Goal: Task Accomplishment & Management: Manage account settings

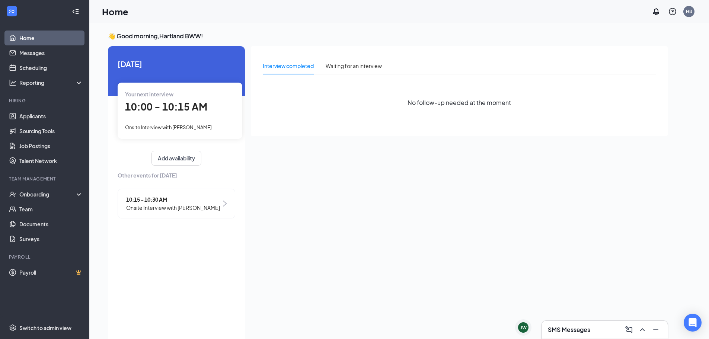
click at [178, 119] on div "Your next interview 10:00 - 10:15 AM Onsite Interview with [PERSON_NAME]" at bounding box center [180, 111] width 125 height 56
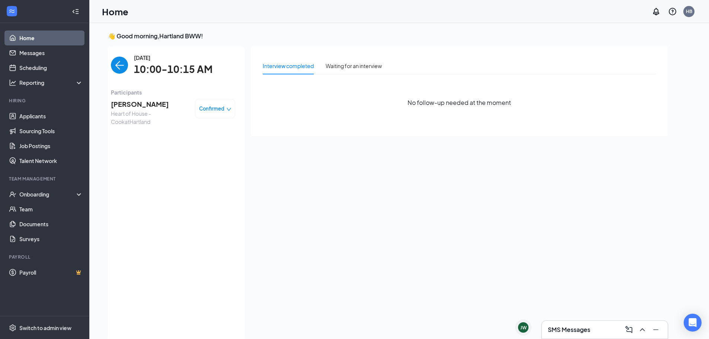
scroll to position [3, 0]
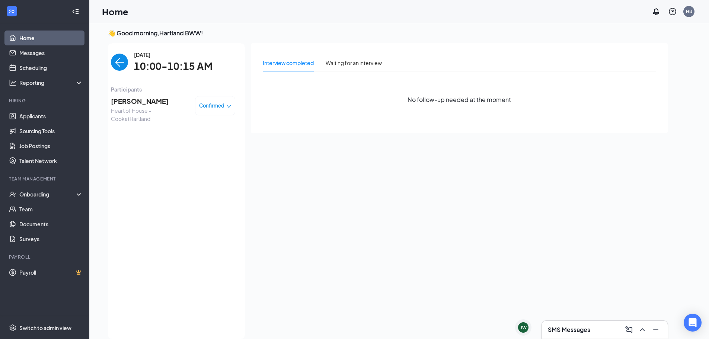
click at [126, 62] on img "back-button" at bounding box center [119, 62] width 17 height 17
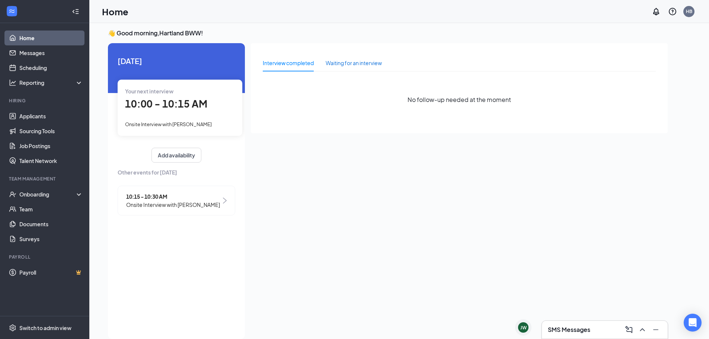
click at [361, 62] on div "Waiting for an interview" at bounding box center [354, 63] width 56 height 8
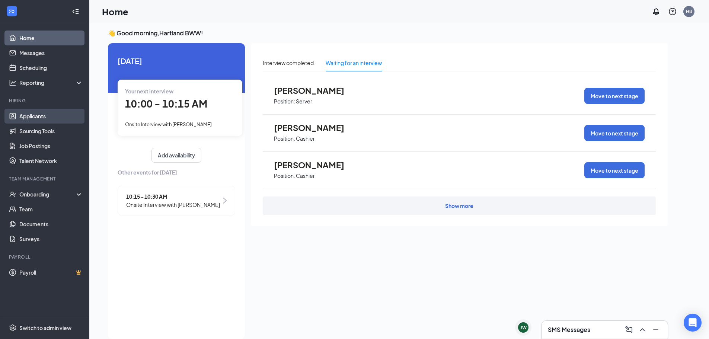
click at [60, 112] on link "Applicants" at bounding box center [51, 116] width 64 height 15
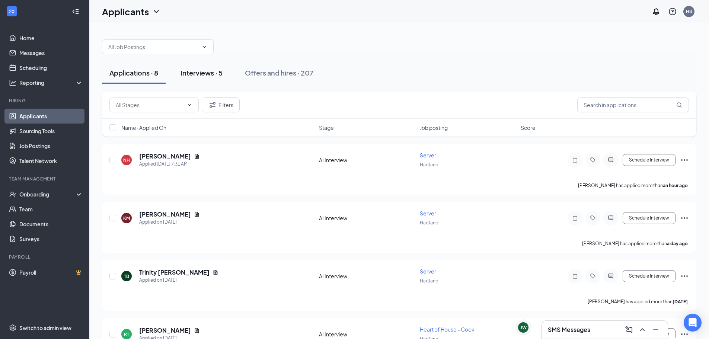
click at [220, 73] on div "Interviews · 5" at bounding box center [201, 72] width 42 height 9
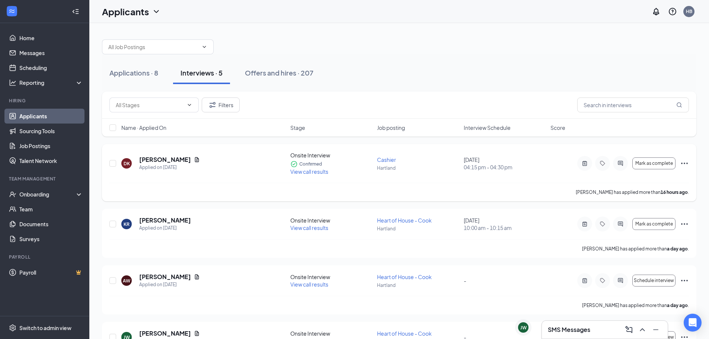
click at [301, 173] on span "View call results" at bounding box center [309, 171] width 38 height 7
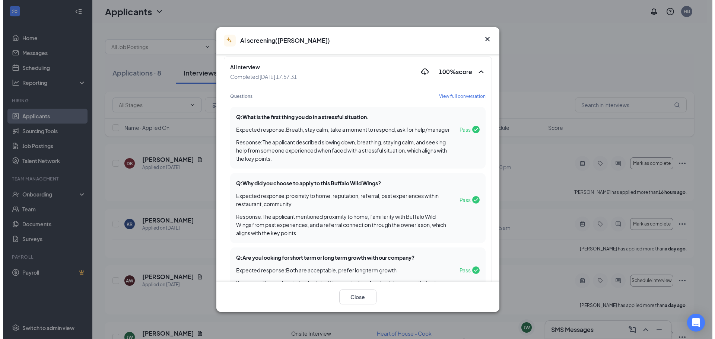
scroll to position [124, 0]
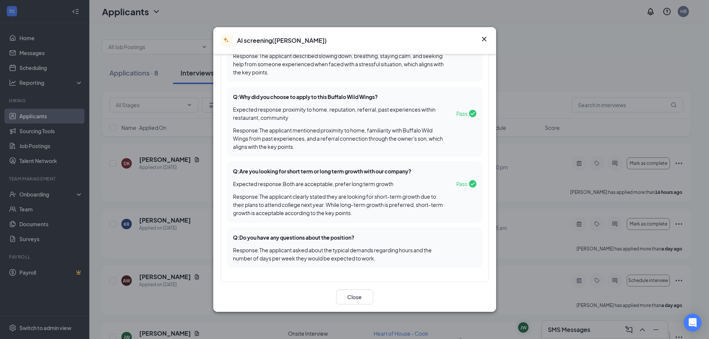
click at [489, 40] on div "AI screening ( [PERSON_NAME] )" at bounding box center [354, 40] width 283 height 27
click at [486, 40] on icon "Cross" at bounding box center [484, 39] width 9 height 9
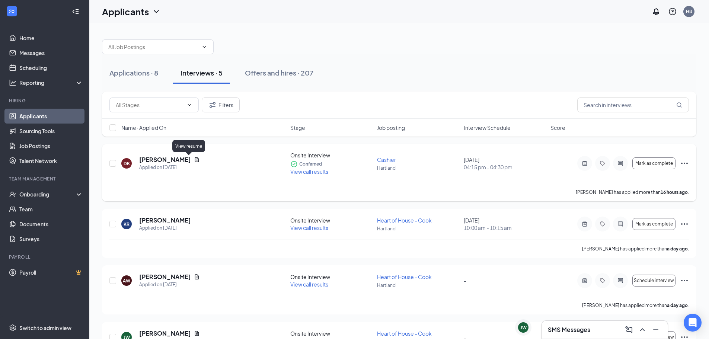
click at [194, 157] on icon "Document" at bounding box center [197, 160] width 6 height 6
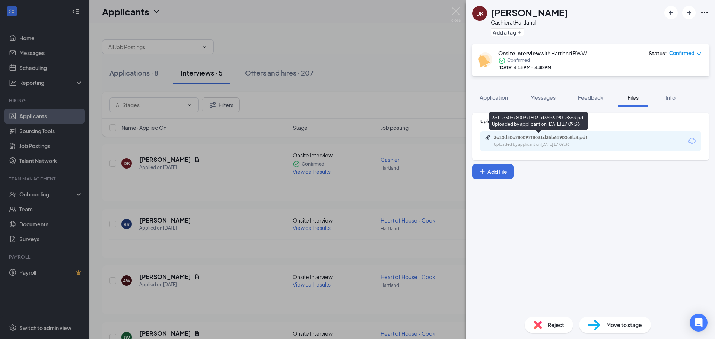
click at [539, 138] on div "3c10d50c780097f8031d35b61900e8b3.pdf" at bounding box center [545, 138] width 104 height 6
click at [492, 102] on button "Application" at bounding box center [493, 97] width 43 height 19
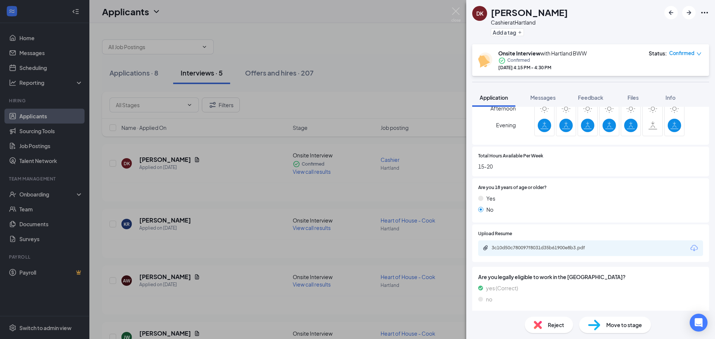
scroll to position [269, 0]
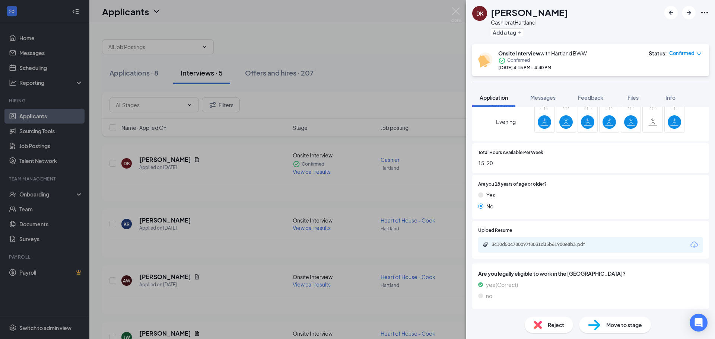
click at [525, 240] on div "3c10d50c780097f8031d35b61900e8b3.pdf" at bounding box center [590, 245] width 225 height 16
click at [538, 246] on div "3c10d50c780097f8031d35b61900e8b3.pdf" at bounding box center [543, 245] width 104 height 6
